Goal: Task Accomplishment & Management: Manage account settings

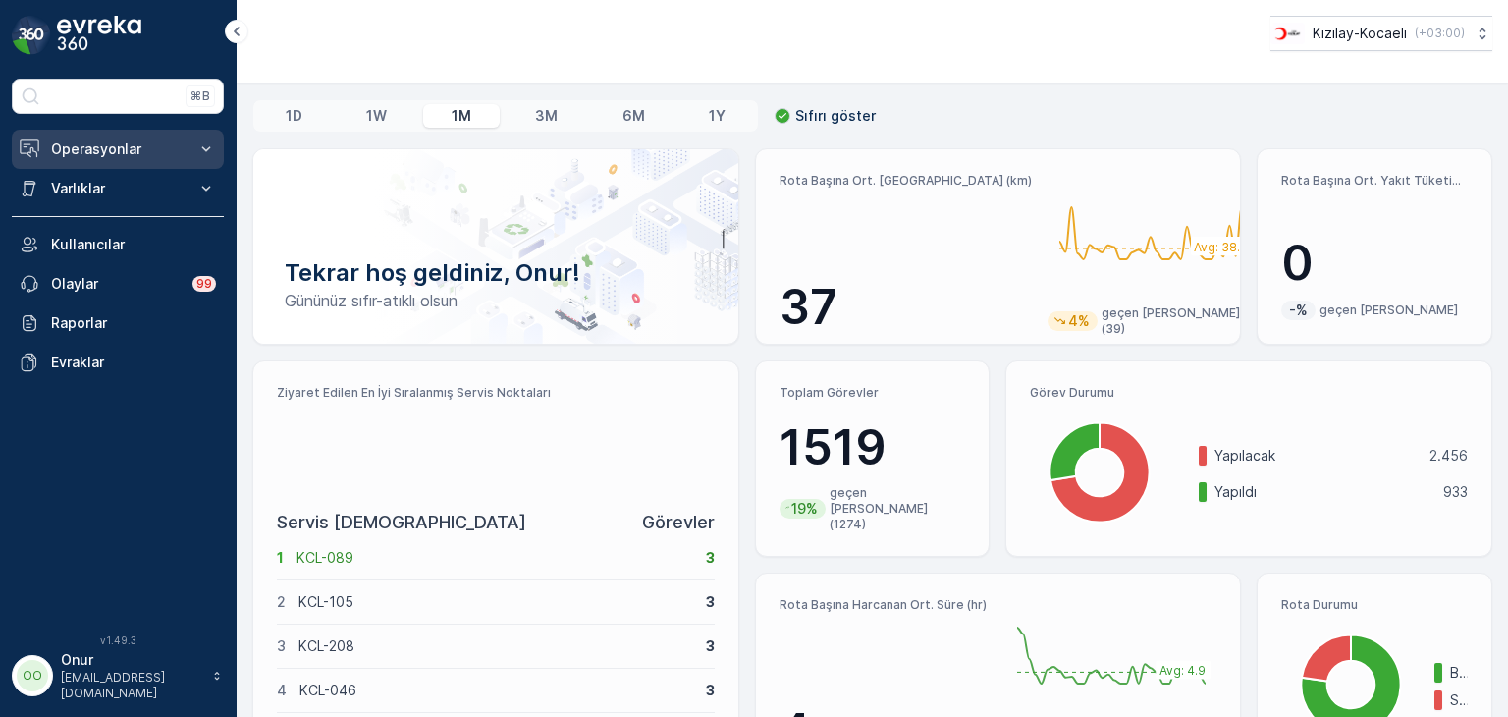
click at [94, 154] on p "Operasyonlar" at bounding box center [118, 149] width 134 height 20
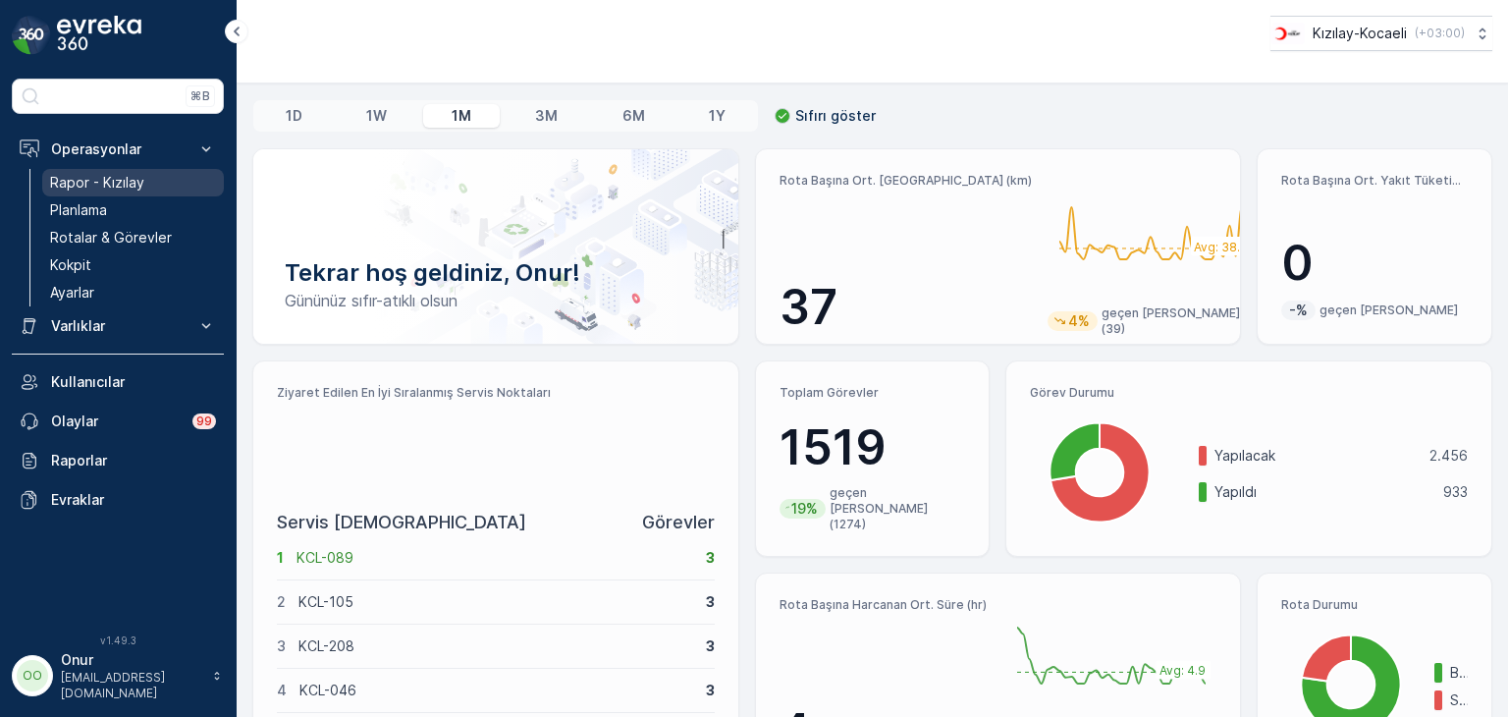
click at [115, 181] on p "Rapor - Kızılay" at bounding box center [97, 183] width 94 height 20
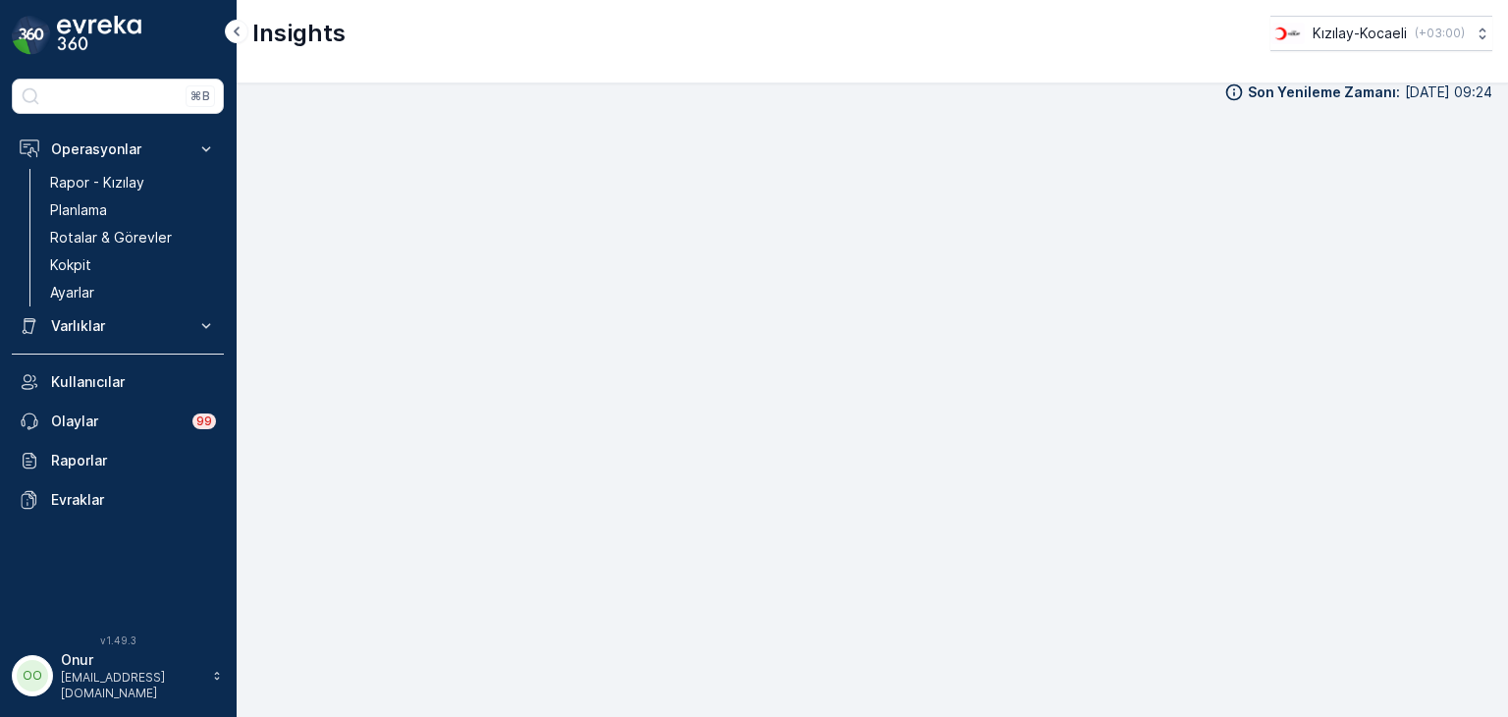
scroll to position [20, 0]
click at [102, 201] on p "Planlama" at bounding box center [78, 210] width 57 height 20
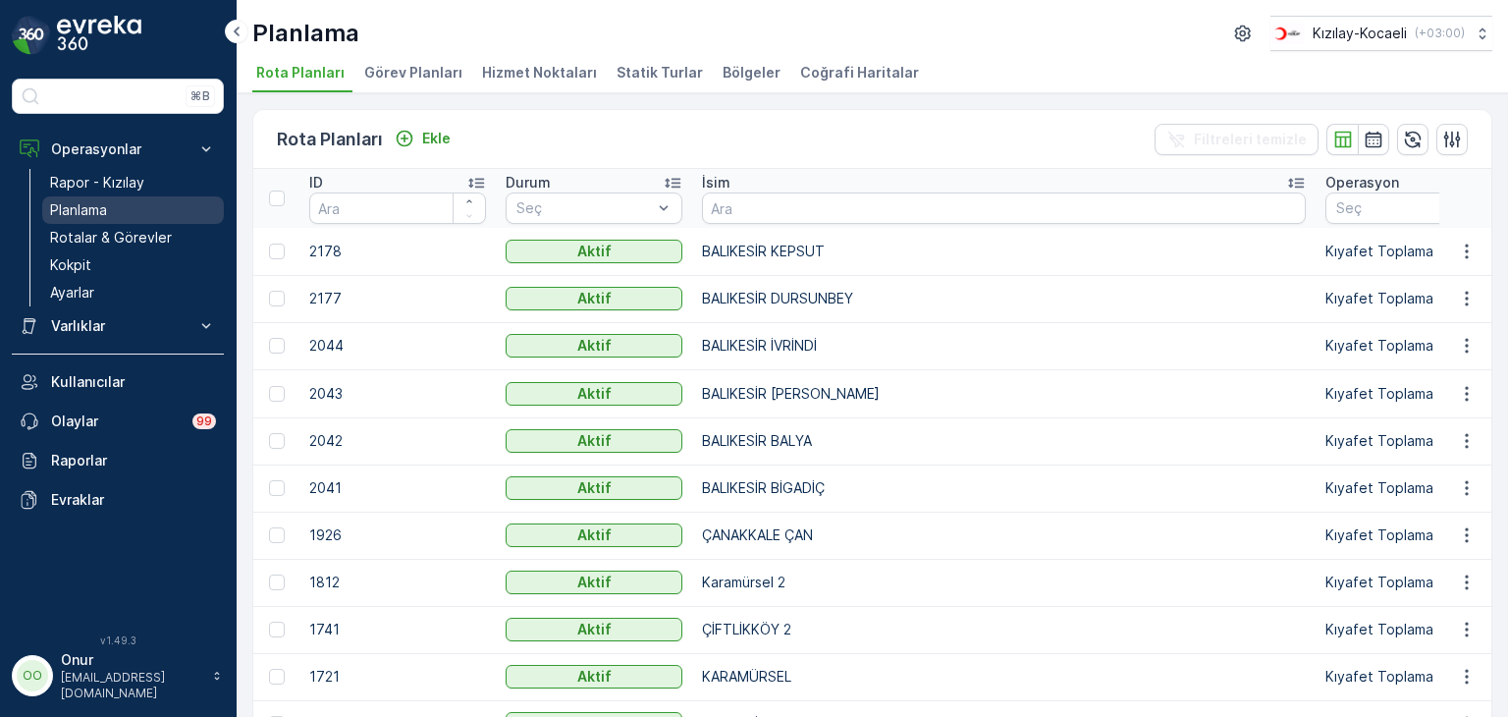
click at [101, 218] on p "Planlama" at bounding box center [78, 210] width 57 height 20
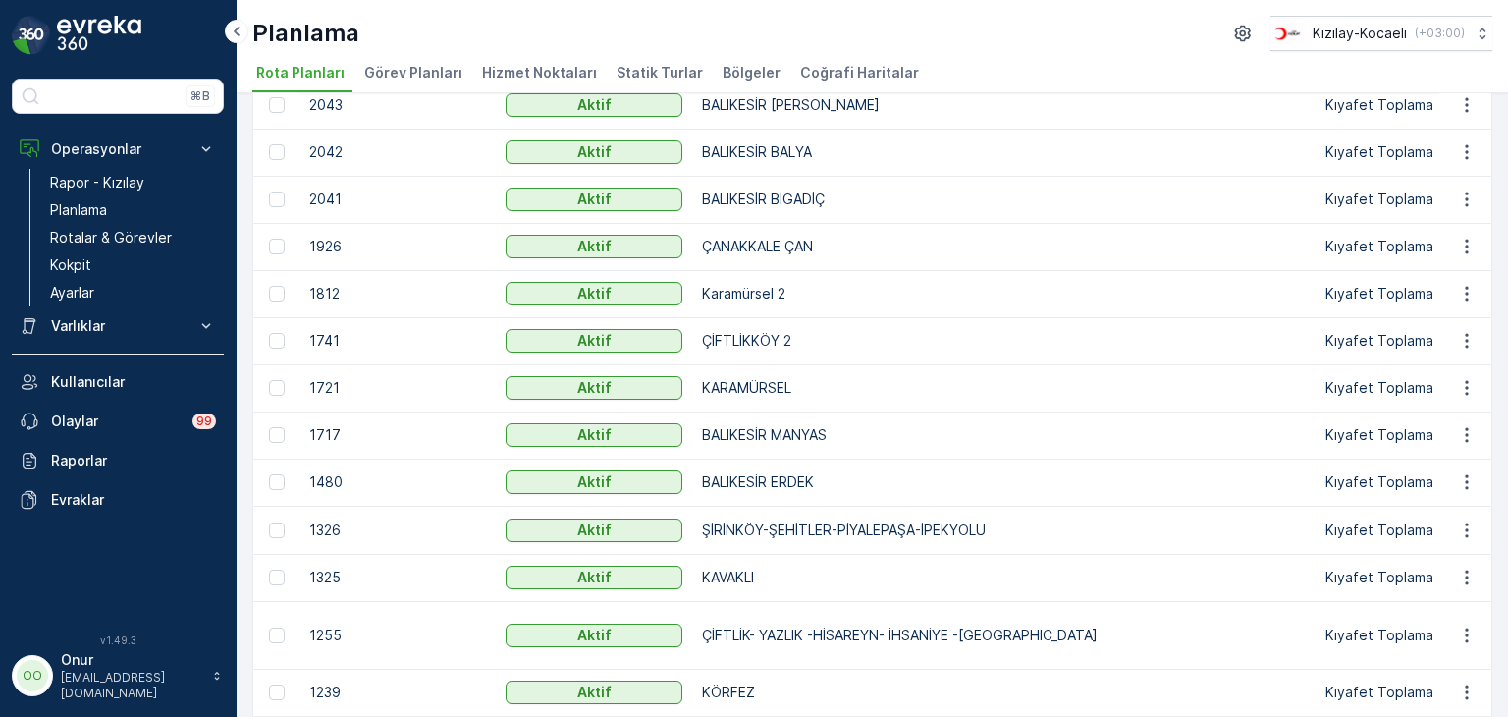
scroll to position [255, 0]
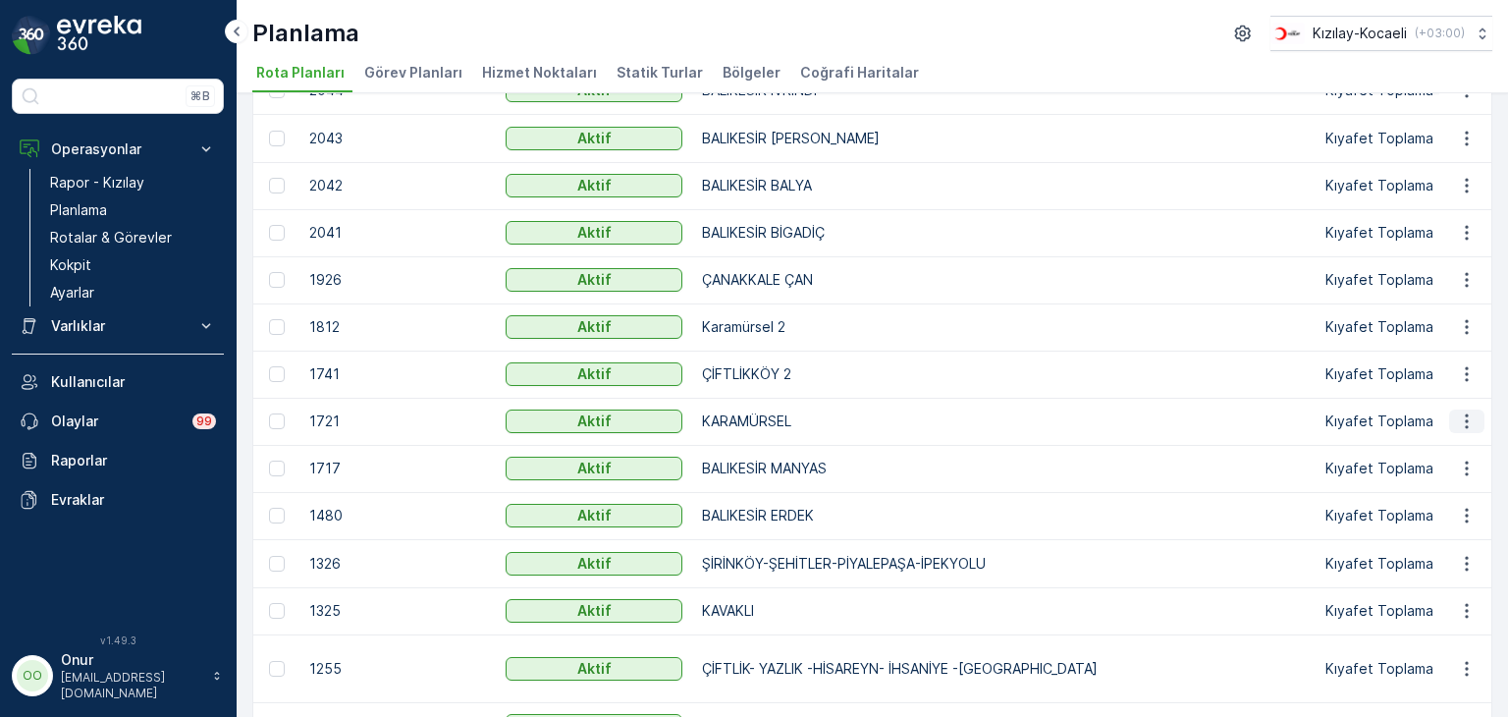
click at [1467, 425] on icon "button" at bounding box center [1467, 421] width 20 height 20
click at [1422, 444] on span "Rota Planını Düzenle" at bounding box center [1431, 448] width 135 height 20
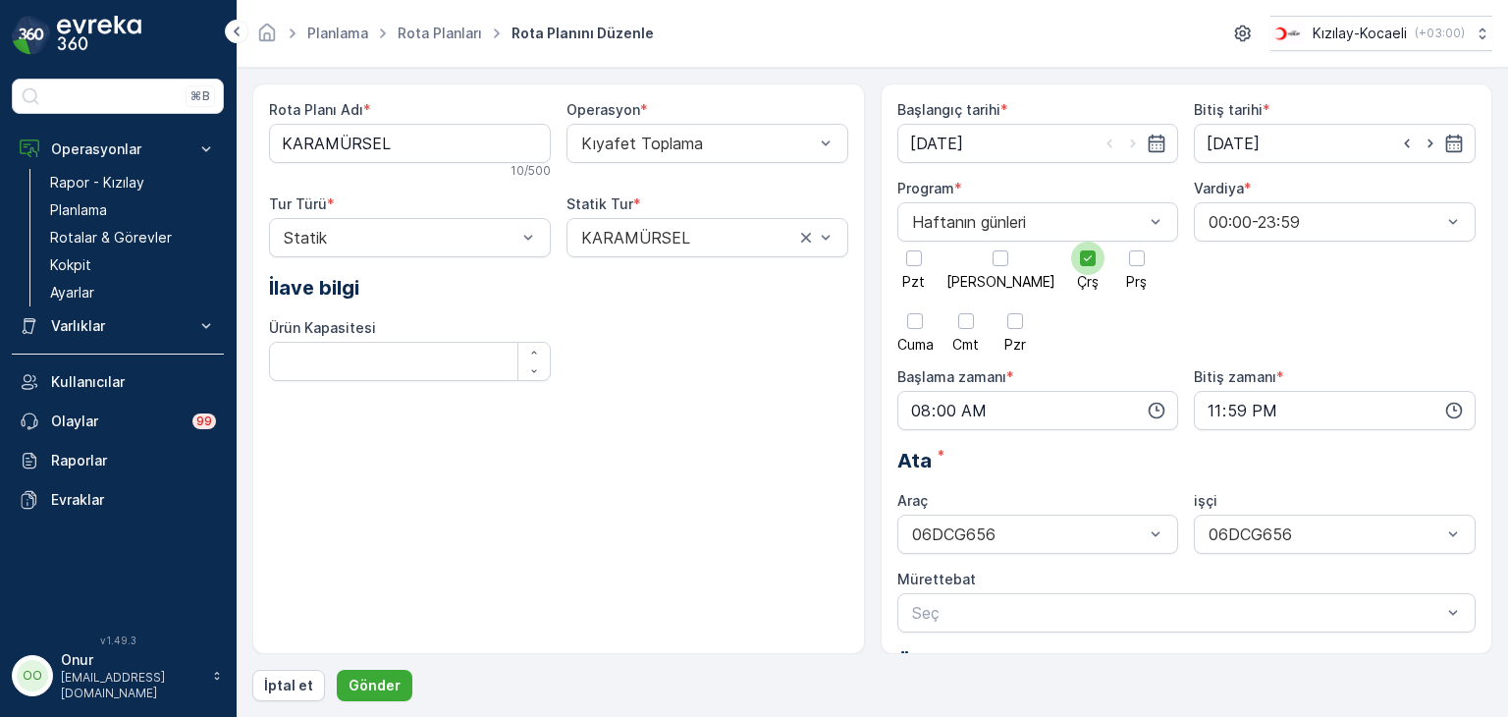
click at [1071, 258] on div at bounding box center [1087, 258] width 33 height 33
click at [1088, 242] on input "Çrş" at bounding box center [1088, 242] width 0 height 0
click at [911, 270] on div at bounding box center [914, 258] width 33 height 33
click at [914, 242] on input "Pzt" at bounding box center [914, 242] width 0 height 0
click at [364, 684] on p "Gönder" at bounding box center [375, 686] width 52 height 20
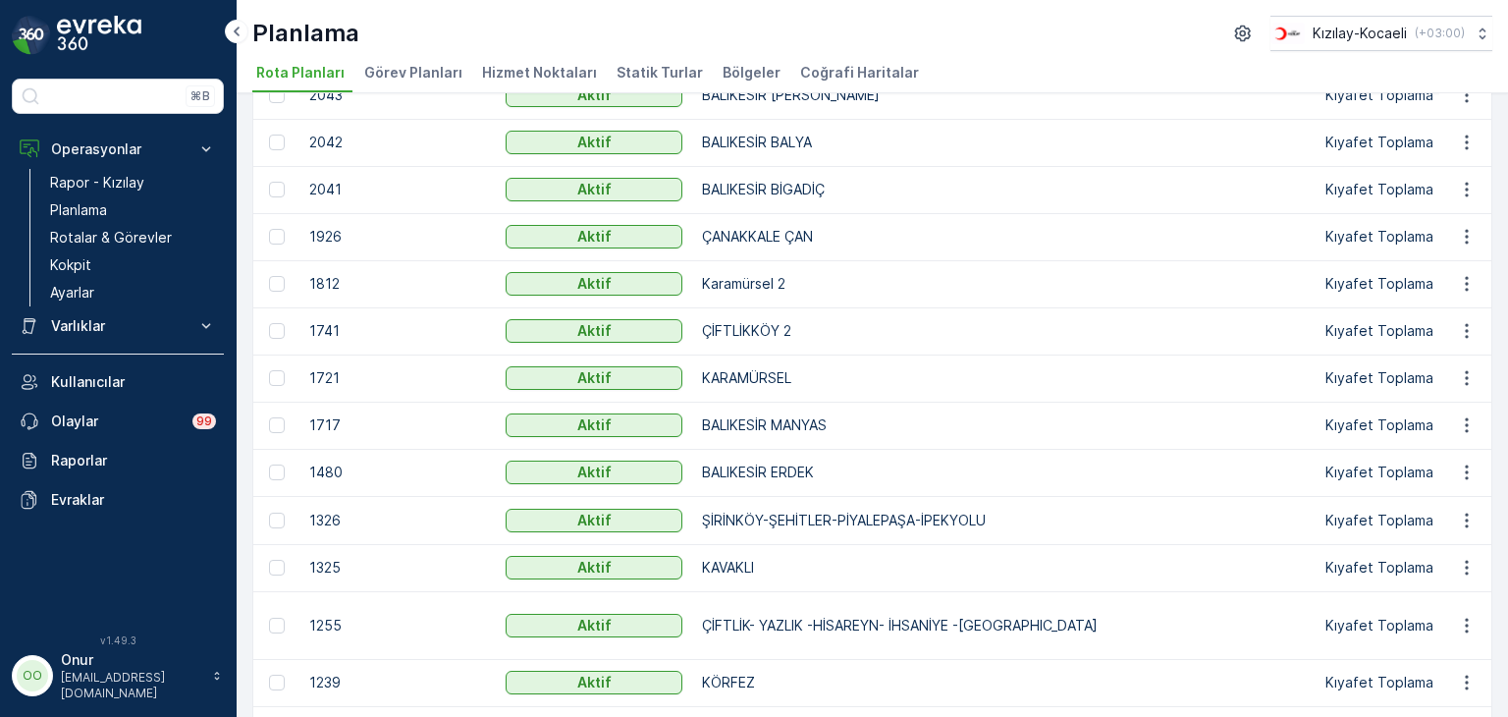
scroll to position [295, 0]
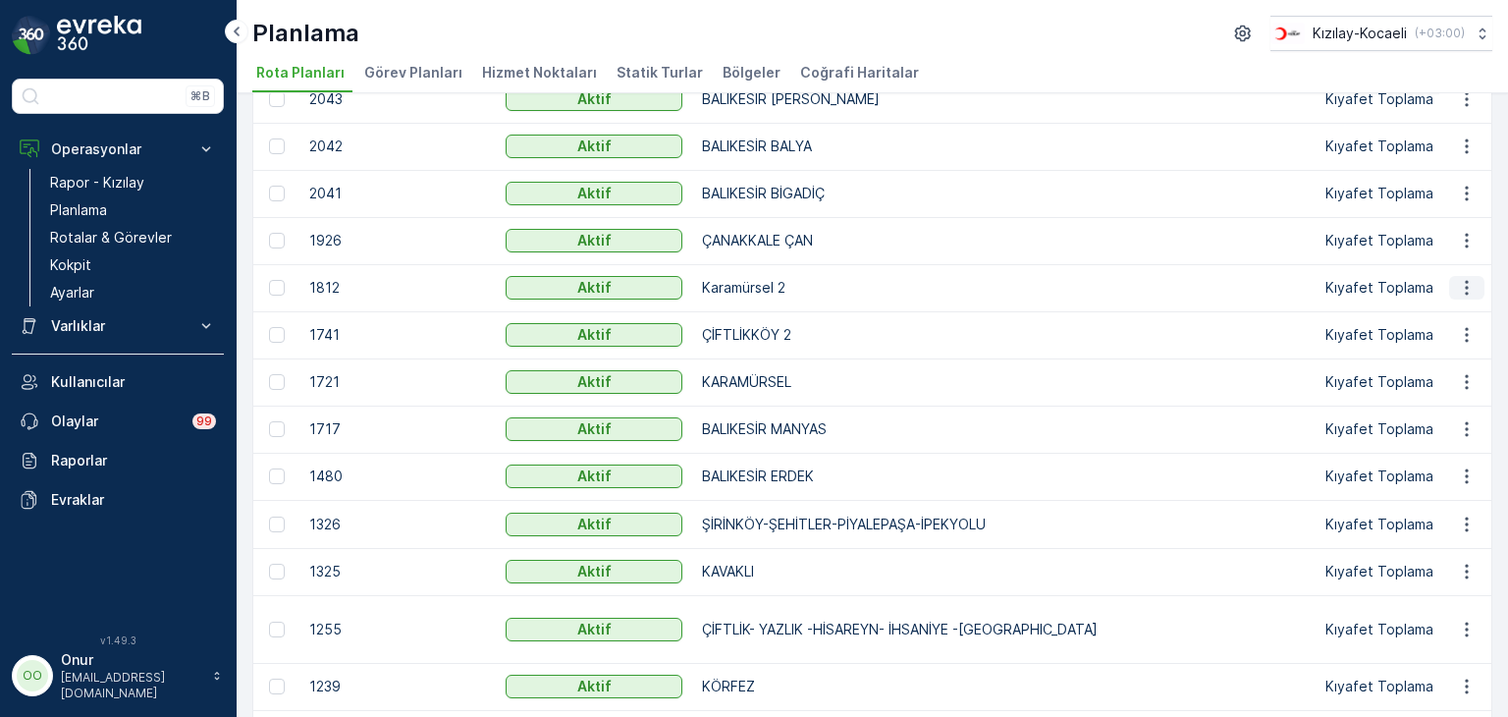
click at [1465, 286] on icon "button" at bounding box center [1466, 288] width 3 height 15
click at [1433, 309] on span "Rota Planını Düzenle" at bounding box center [1431, 315] width 135 height 20
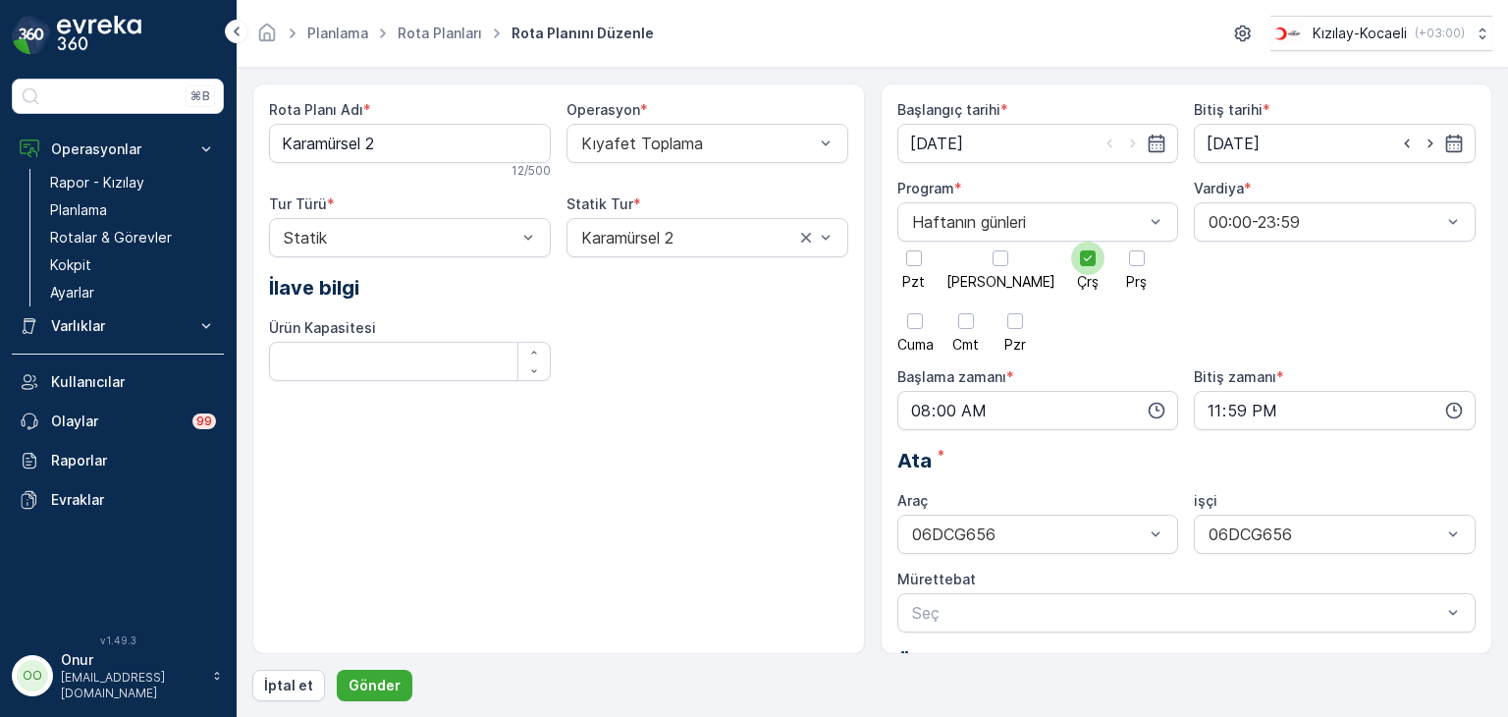
click at [1081, 263] on icon at bounding box center [1088, 258] width 14 height 14
click at [1088, 242] on input "Çrş" at bounding box center [1088, 242] width 0 height 0
click at [984, 257] on div at bounding box center [1000, 258] width 33 height 33
click at [1001, 242] on input "[PERSON_NAME]" at bounding box center [1001, 242] width 0 height 0
click at [993, 264] on div at bounding box center [1001, 258] width 16 height 16
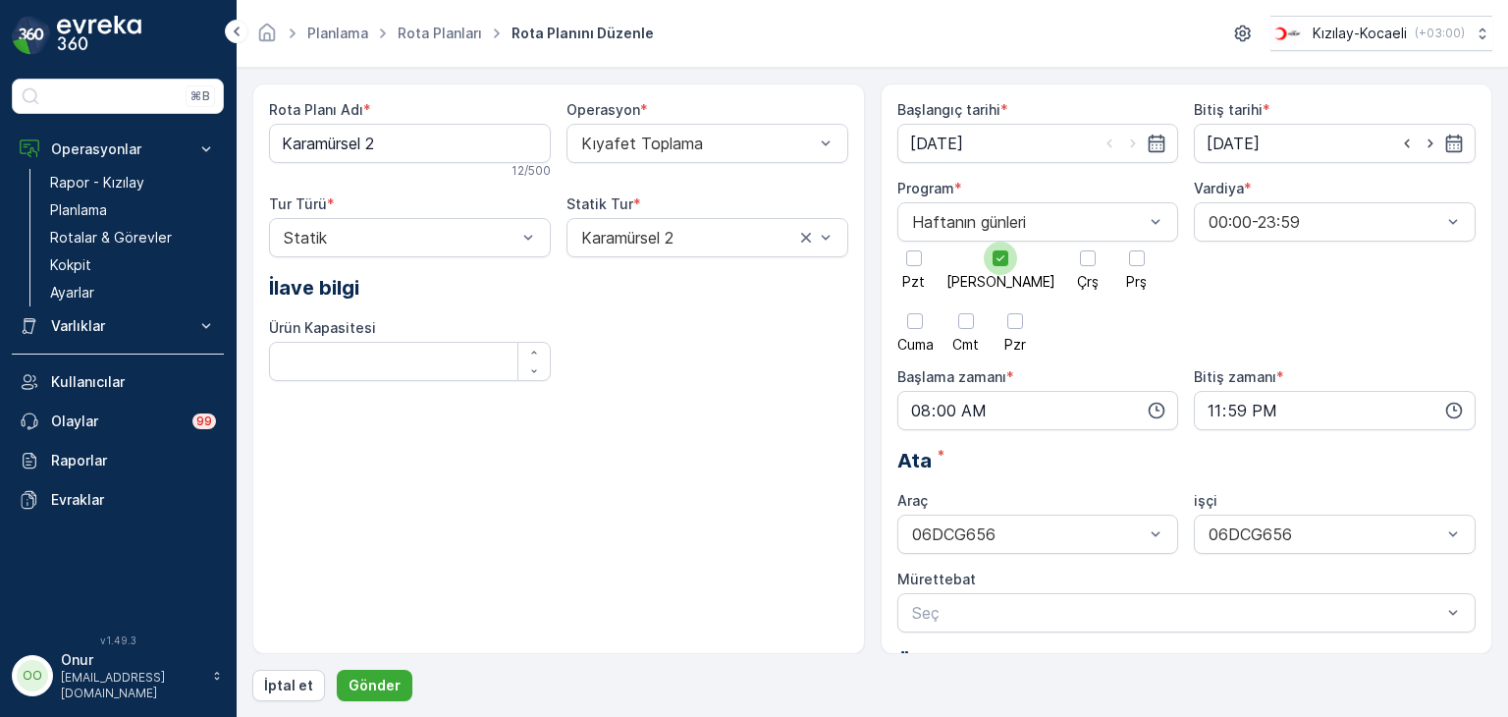
click at [1001, 242] on input "[PERSON_NAME]" at bounding box center [1001, 242] width 0 height 0
click at [919, 261] on div at bounding box center [914, 258] width 16 height 16
click at [914, 242] on input "Pzt" at bounding box center [914, 242] width 0 height 0
click at [355, 684] on p "Gönder" at bounding box center [375, 686] width 52 height 20
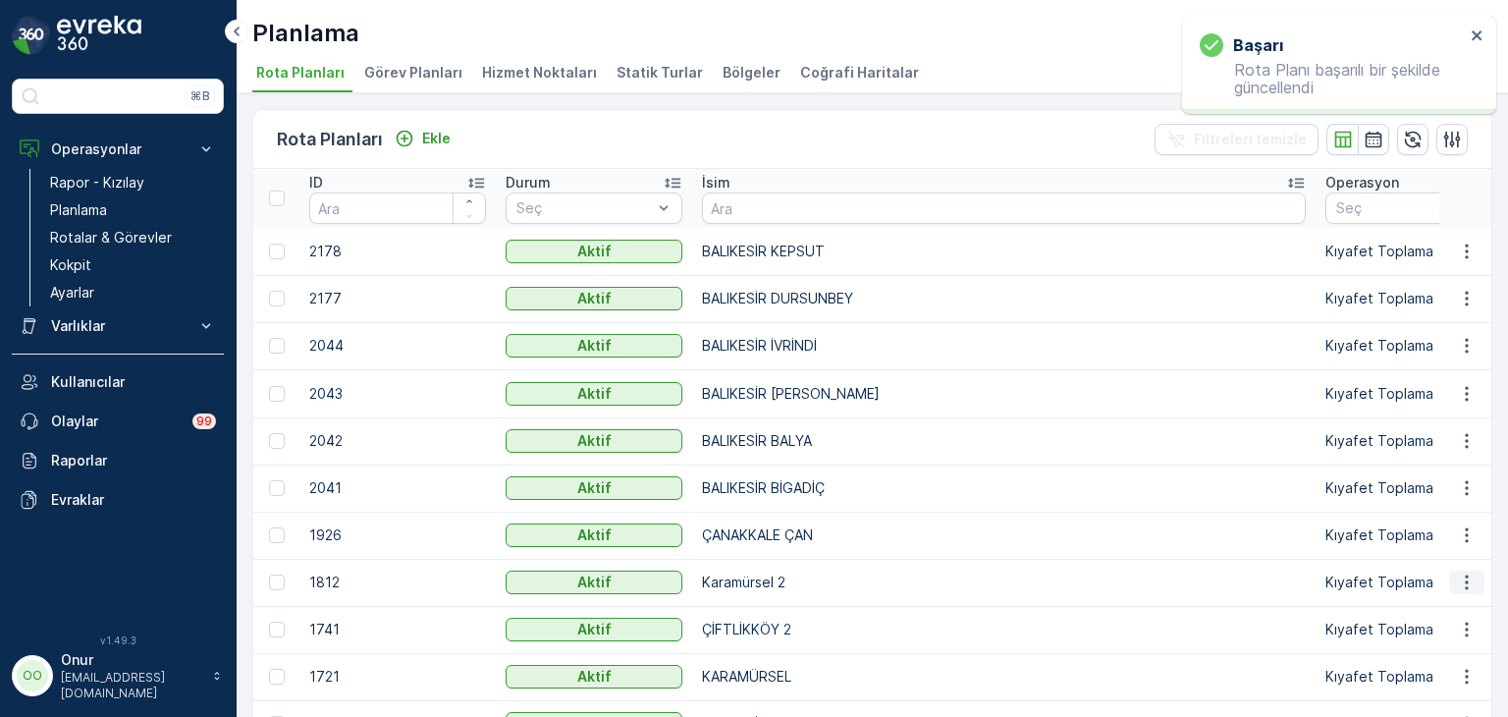
click at [1470, 578] on icon "button" at bounding box center [1467, 583] width 20 height 20
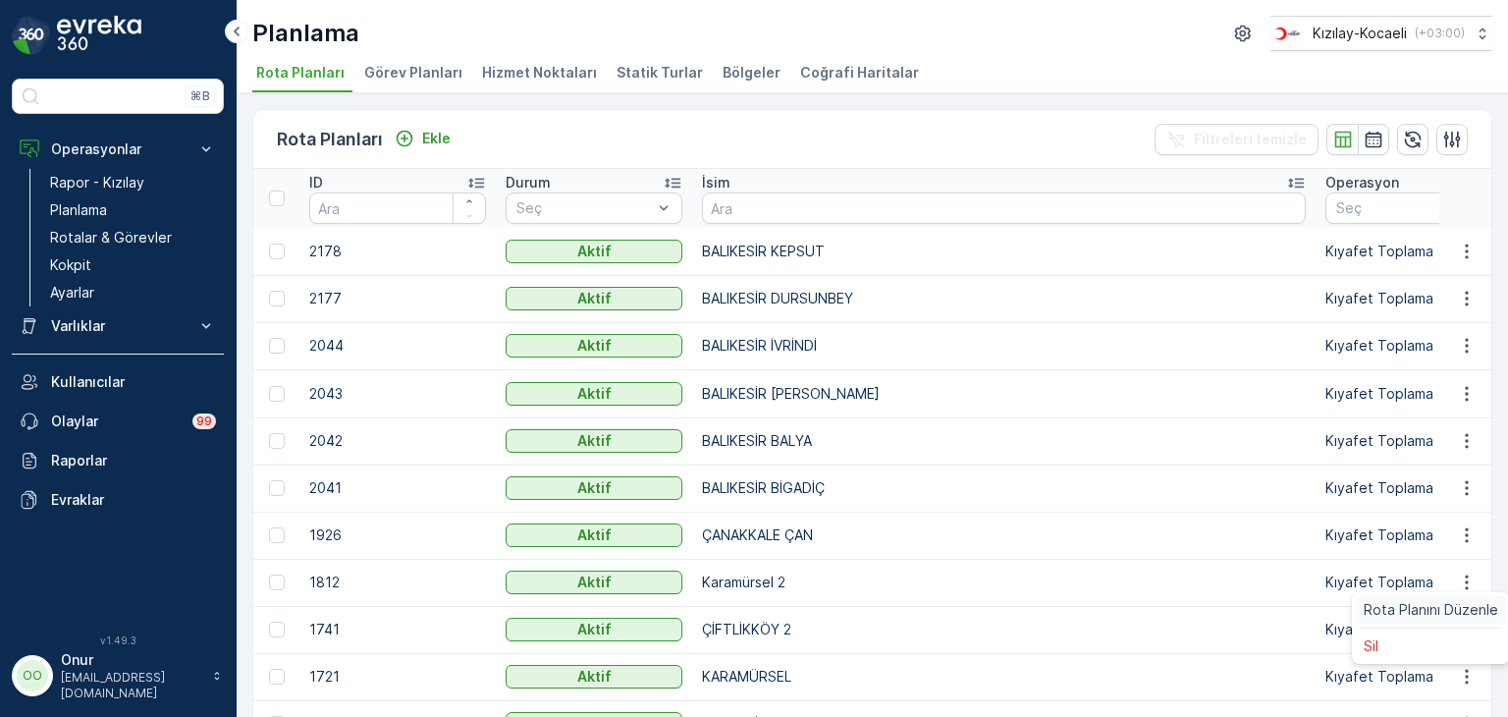
click at [1411, 598] on div "Rota Planını Düzenle" at bounding box center [1431, 609] width 150 height 27
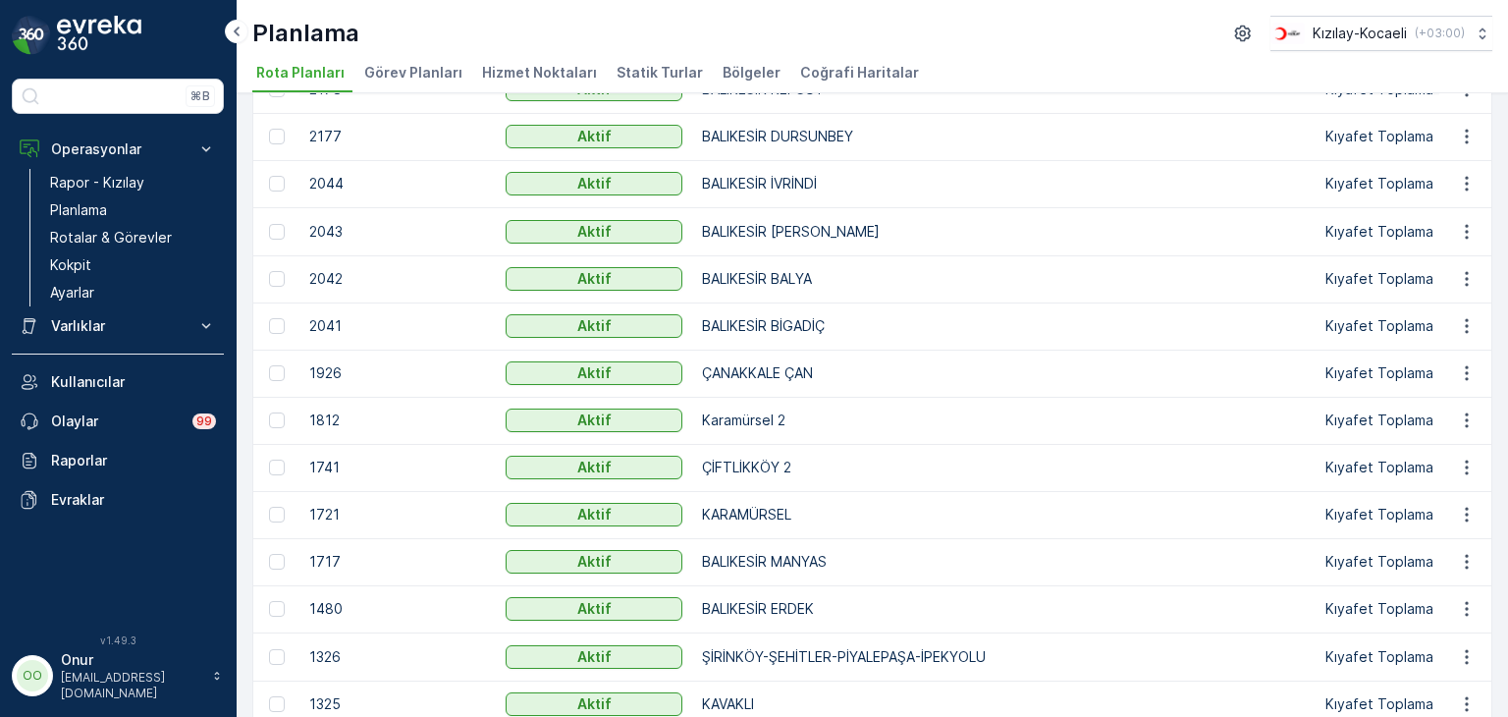
scroll to position [196, 0]
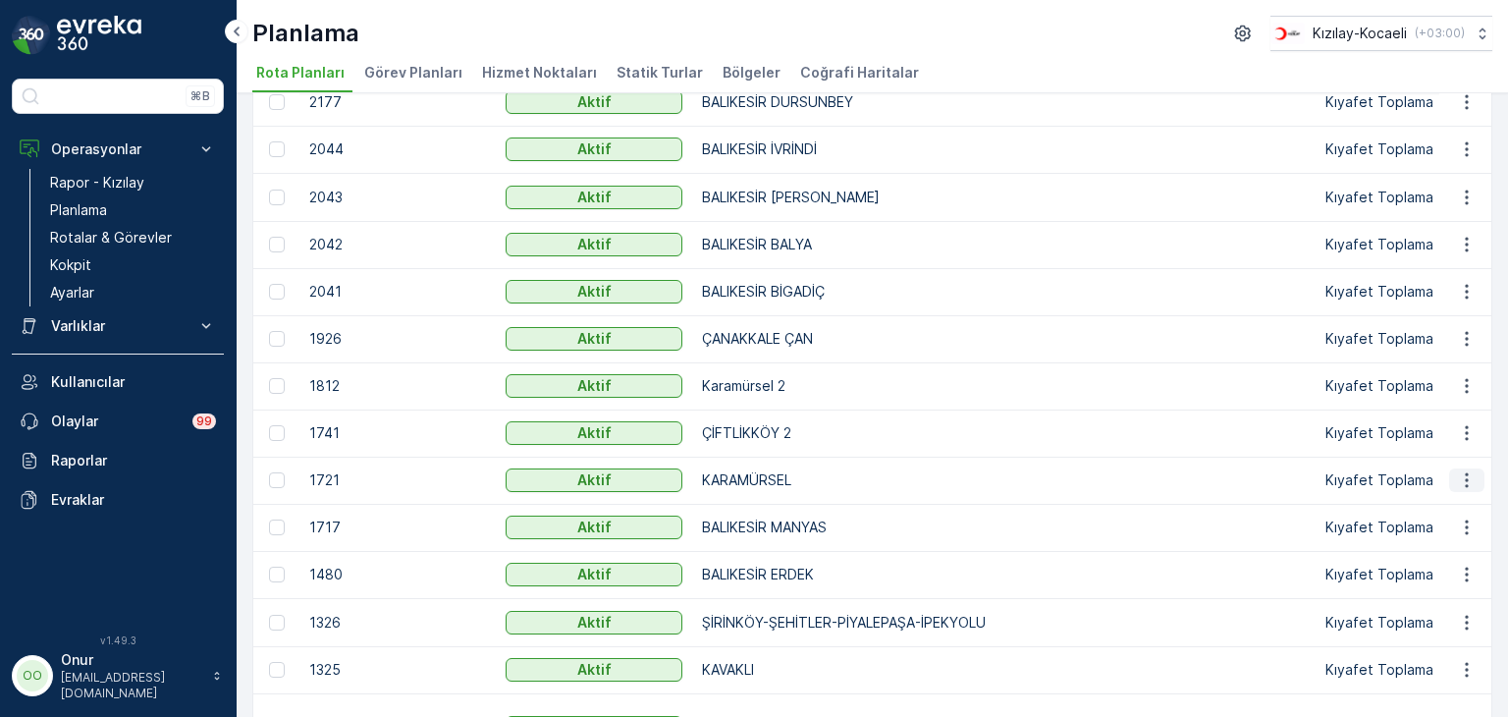
click at [1457, 474] on icon "button" at bounding box center [1467, 480] width 20 height 20
click at [1428, 494] on div "Rota Planını Düzenle" at bounding box center [1431, 507] width 150 height 27
